Goal: Task Accomplishment & Management: Use online tool/utility

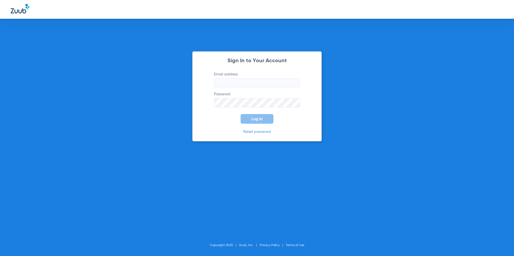
click at [265, 80] on input "Email address" at bounding box center [257, 83] width 86 height 9
type input "[EMAIL_ADDRESS][DOMAIN_NAME]"
click at [259, 127] on div "Sign In to Your Account Email address [EMAIL_ADDRESS][DOMAIN_NAME] Password Log…" at bounding box center [257, 96] width 130 height 90
click at [262, 122] on button "Log In" at bounding box center [257, 119] width 33 height 10
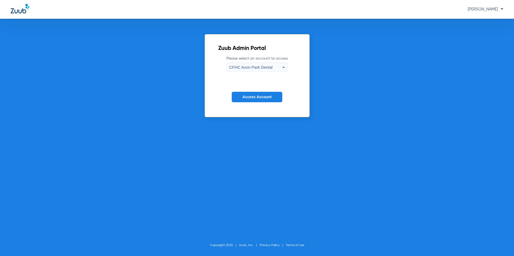
click at [264, 63] on mat-select "CFHC Avon Park Dental" at bounding box center [257, 67] width 62 height 9
click at [263, 64] on div "CFHC Avon Park Dental" at bounding box center [255, 67] width 53 height 9
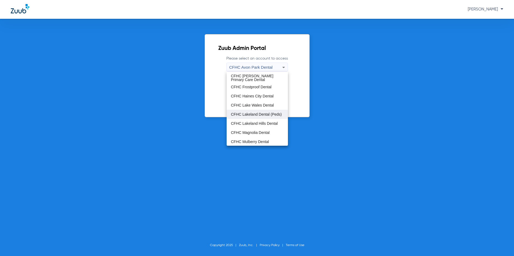
scroll to position [36, 0]
click at [268, 116] on mat-option "CFHC Magnolia Dental" at bounding box center [257, 113] width 61 height 9
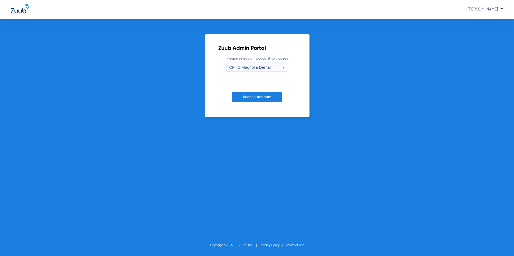
click at [269, 101] on button "Access Account" at bounding box center [257, 97] width 51 height 10
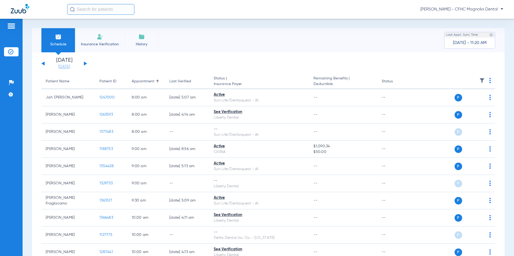
click at [65, 66] on link "[DATE]" at bounding box center [64, 66] width 32 height 5
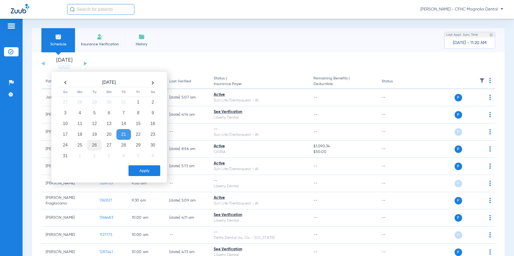
click at [94, 147] on td "26" at bounding box center [94, 145] width 15 height 11
click at [138, 172] on button "Apply" at bounding box center [145, 171] width 32 height 11
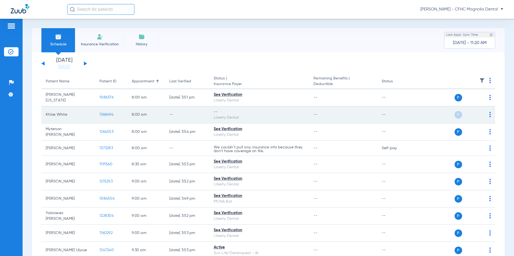
click at [485, 116] on div "P S" at bounding box center [452, 115] width 77 height 8
click at [489, 116] on img at bounding box center [490, 114] width 2 height 5
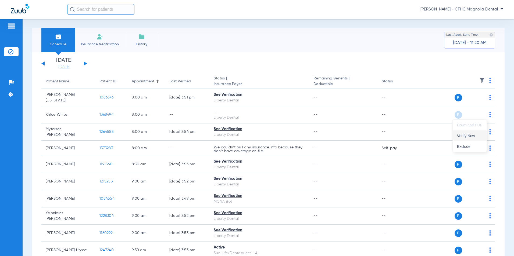
click at [475, 134] on span "Verify Now" at bounding box center [469, 136] width 25 height 4
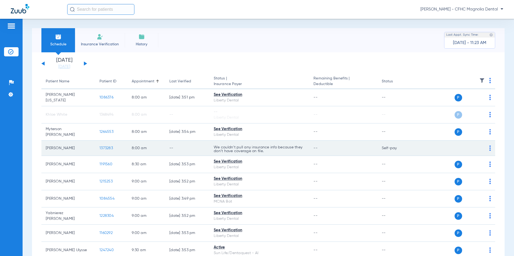
click at [108, 148] on span "1373283" at bounding box center [105, 149] width 13 height 4
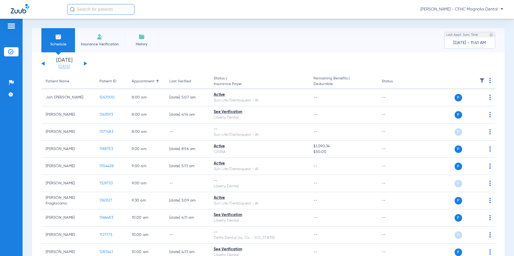
click at [70, 66] on link "[DATE]" at bounding box center [64, 66] width 32 height 5
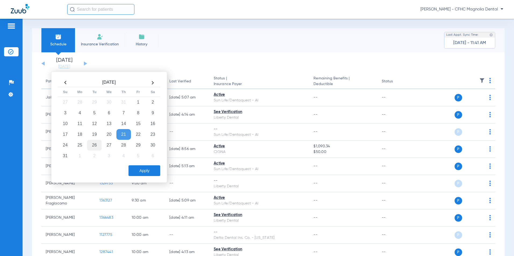
click at [94, 148] on td "26" at bounding box center [94, 145] width 15 height 11
click at [137, 166] on button "Apply" at bounding box center [145, 171] width 32 height 11
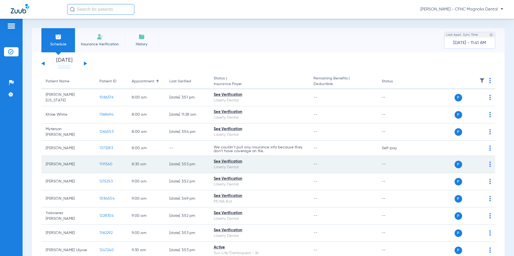
click at [109, 163] on span "1191560" at bounding box center [105, 165] width 13 height 4
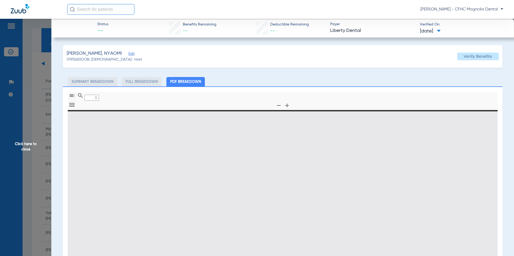
type input "0"
select select "page-width"
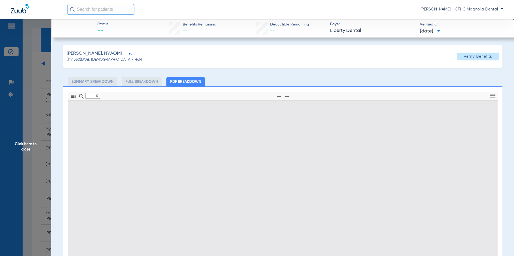
type input "1"
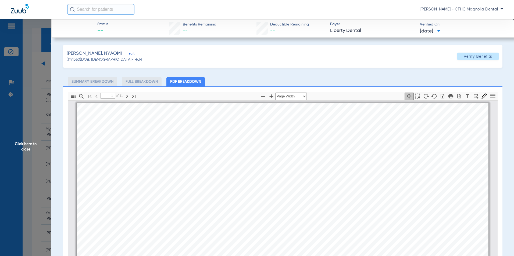
scroll to position [3, 0]
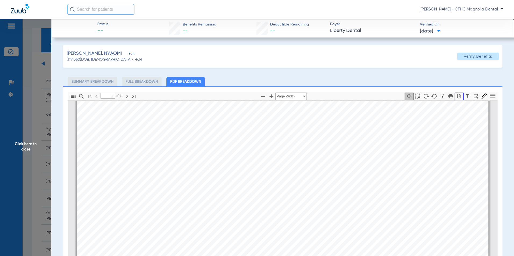
click at [458, 97] on icon "button" at bounding box center [459, 96] width 3 height 5
click at [26, 146] on span "Click here to close" at bounding box center [25, 147] width 51 height 256
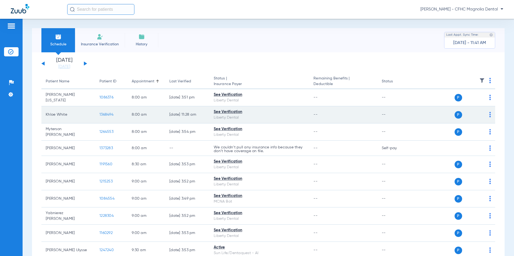
click at [110, 115] on span "1368494" at bounding box center [106, 115] width 14 height 4
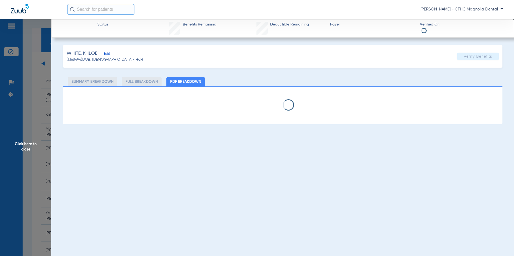
select select "page-width"
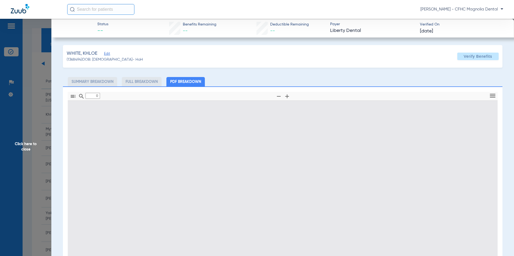
type input "1"
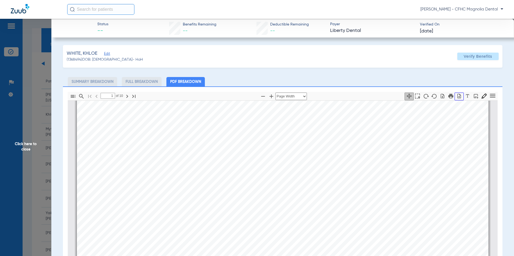
click at [458, 97] on icon "button" at bounding box center [459, 96] width 3 height 5
click at [29, 146] on span "Click here to close" at bounding box center [25, 147] width 51 height 256
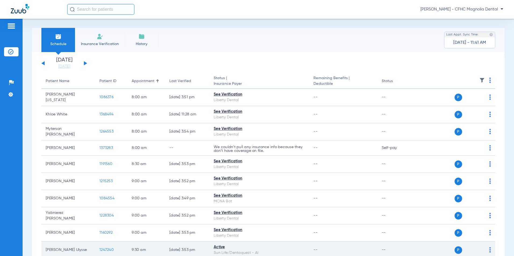
scroll to position [0, 0]
